Goal: Task Accomplishment & Management: Manage account settings

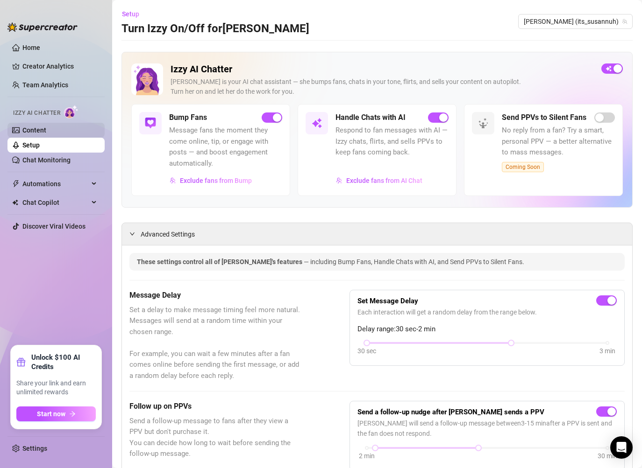
click at [46, 130] on link "Content" at bounding box center [34, 130] width 24 height 7
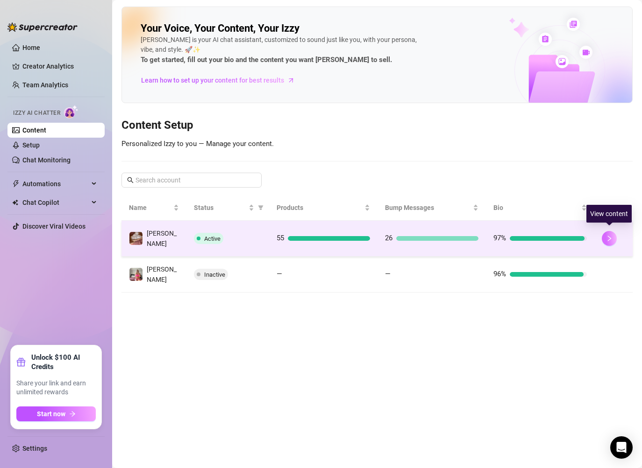
click at [611, 235] on icon "right" at bounding box center [609, 238] width 7 height 7
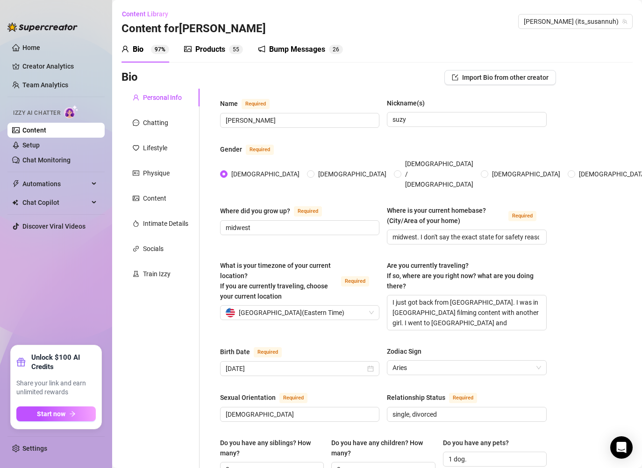
click at [219, 51] on div "Products" at bounding box center [210, 49] width 30 height 11
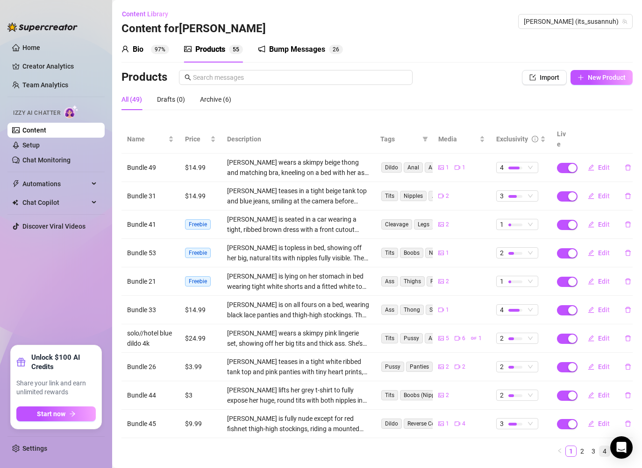
click at [604, 446] on link "4" at bounding box center [604, 451] width 10 height 10
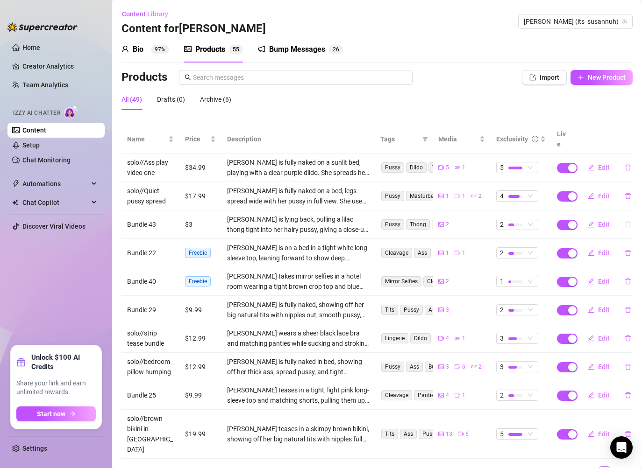
click at [626, 221] on icon "delete" at bounding box center [627, 224] width 7 height 7
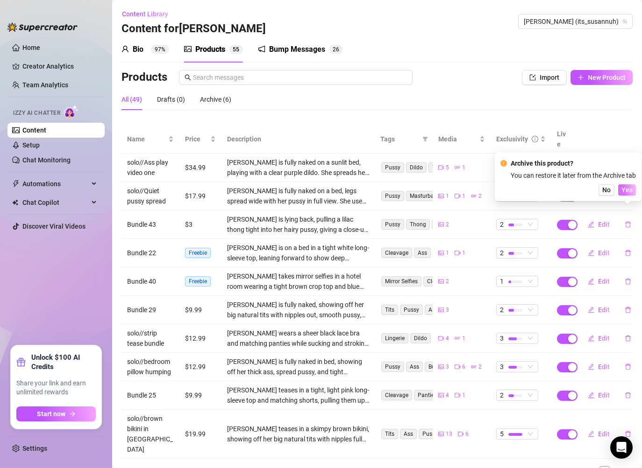
click at [628, 195] on button "Yes" at bounding box center [627, 189] width 18 height 11
